Goal: Task Accomplishment & Management: Use online tool/utility

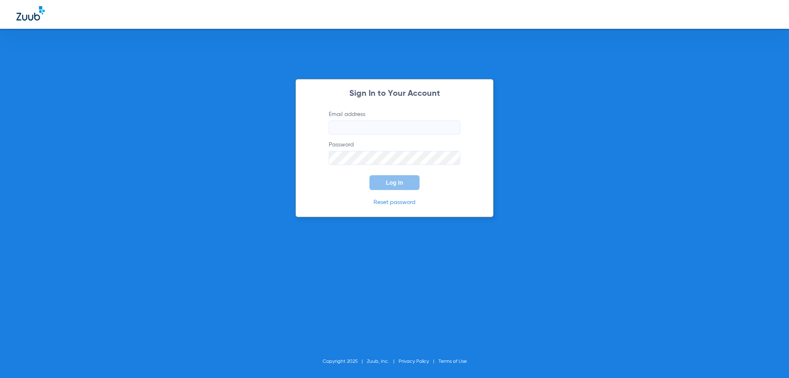
type input "[EMAIL_ADDRESS][DOMAIN_NAME]"
drag, startPoint x: 398, startPoint y: 196, endPoint x: 399, endPoint y: 186, distance: 9.5
click at [398, 191] on div "Sign In to Your Account Email address [EMAIL_ADDRESS][DOMAIN_NAME] Password Log…" at bounding box center [395, 148] width 198 height 138
click at [399, 186] on button "Log In" at bounding box center [395, 182] width 50 height 15
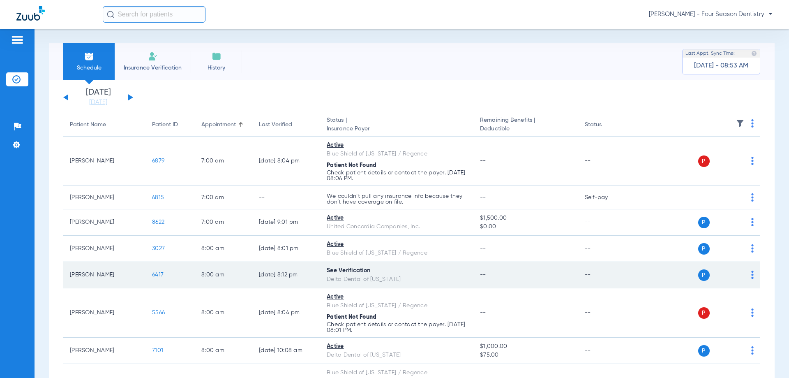
click at [154, 273] on span "6417" at bounding box center [158, 275] width 12 height 6
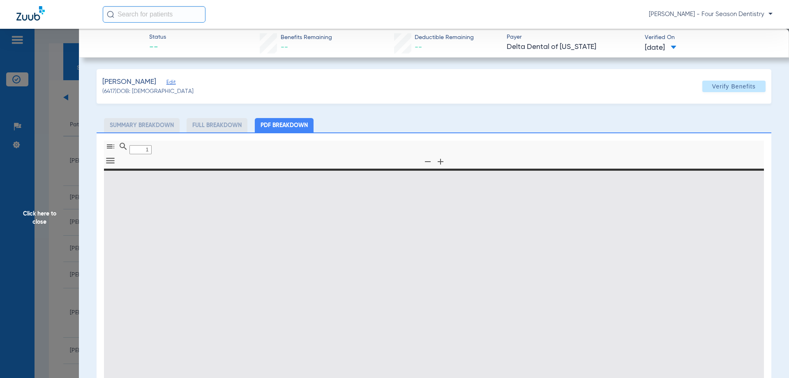
type input "0"
select select "page-width"
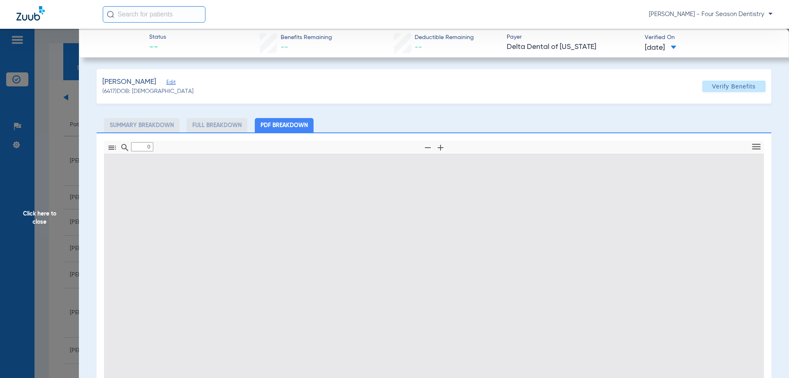
type input "1"
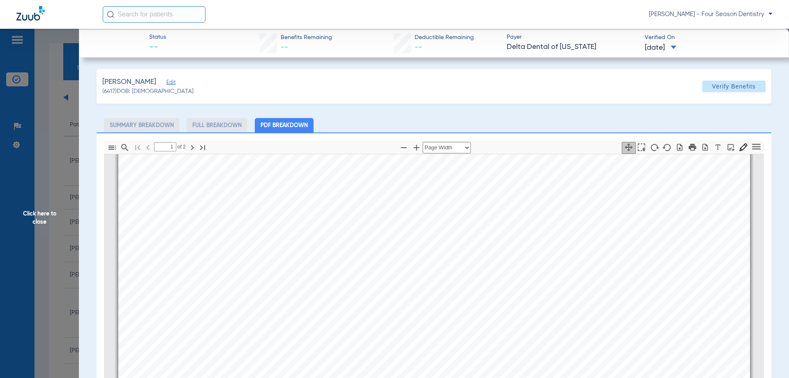
scroll to position [86, 0]
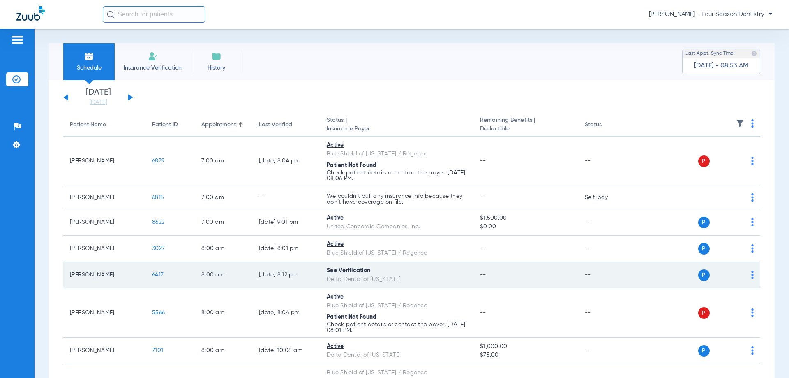
click at [161, 277] on span "6417" at bounding box center [158, 275] width 12 height 6
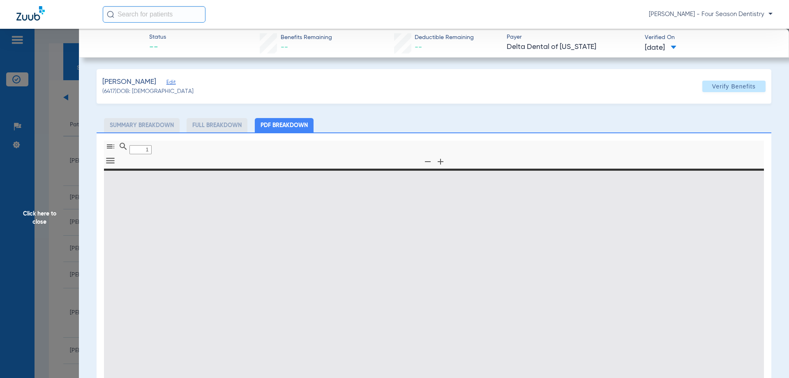
type input "0"
select select "page-width"
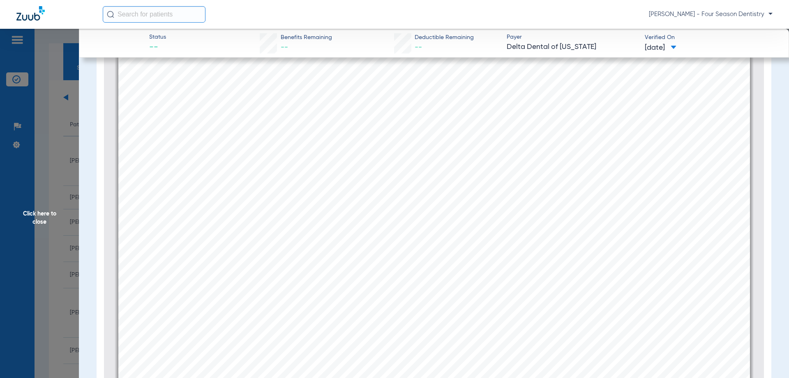
scroll to position [831, 0]
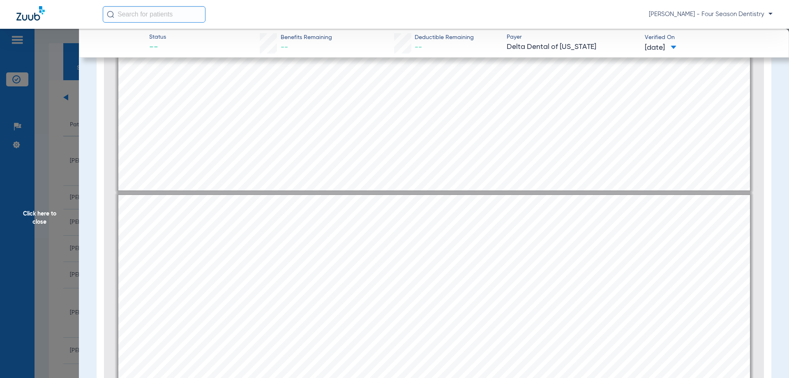
type input "1"
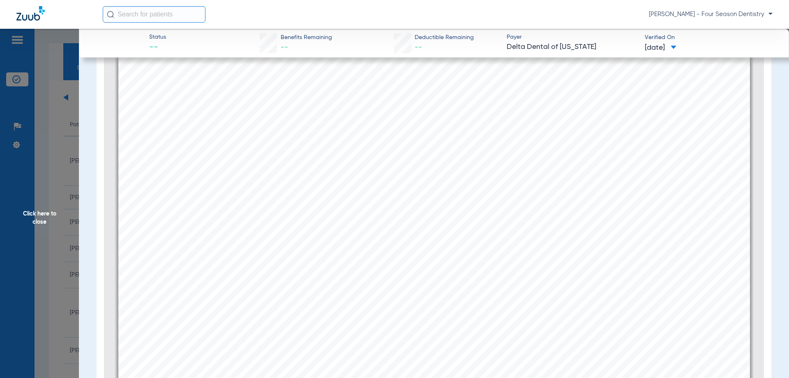
scroll to position [119, 0]
click at [30, 210] on span "Click here to close" at bounding box center [39, 218] width 79 height 378
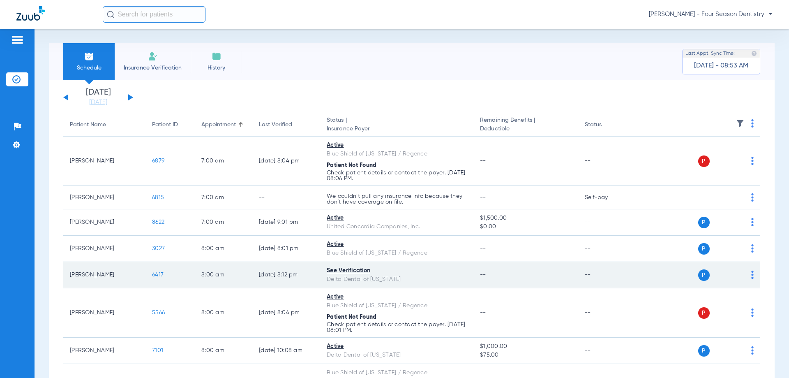
click at [163, 273] on span "6417" at bounding box center [158, 275] width 12 height 6
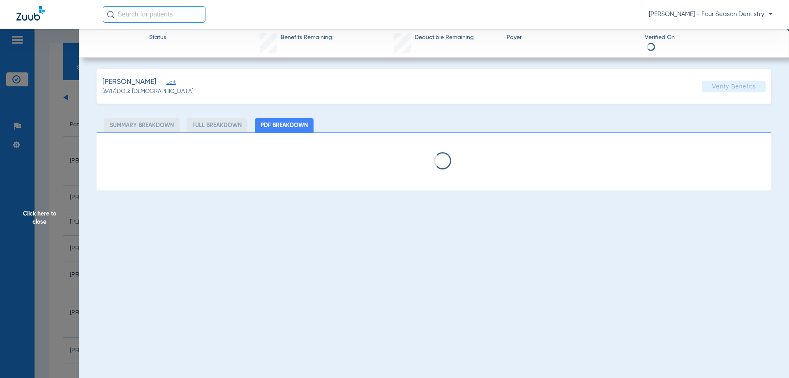
select select "page-width"
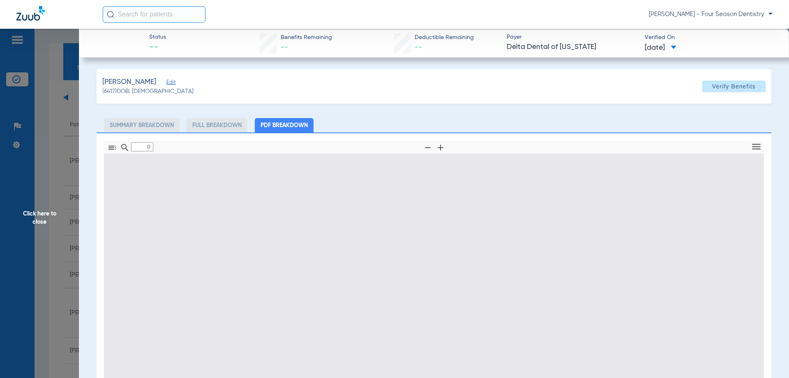
type input "1"
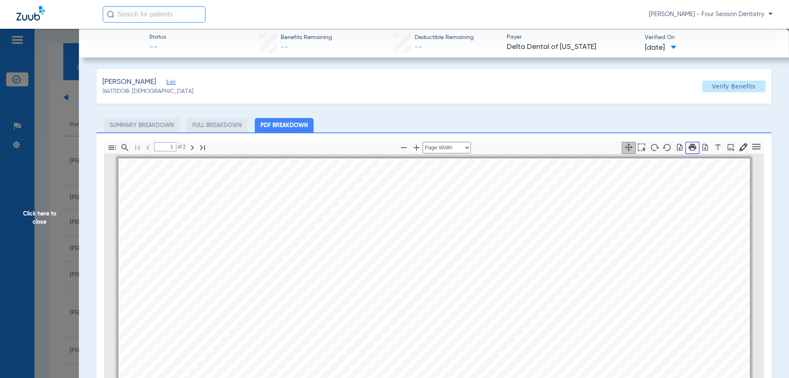
click at [688, 143] on icon "button" at bounding box center [692, 147] width 9 height 9
click at [688, 149] on icon "button" at bounding box center [692, 147] width 9 height 9
click at [34, 218] on span "Click here to close" at bounding box center [39, 218] width 79 height 378
